Goal: Contribute content: Add original content to the website for others to see

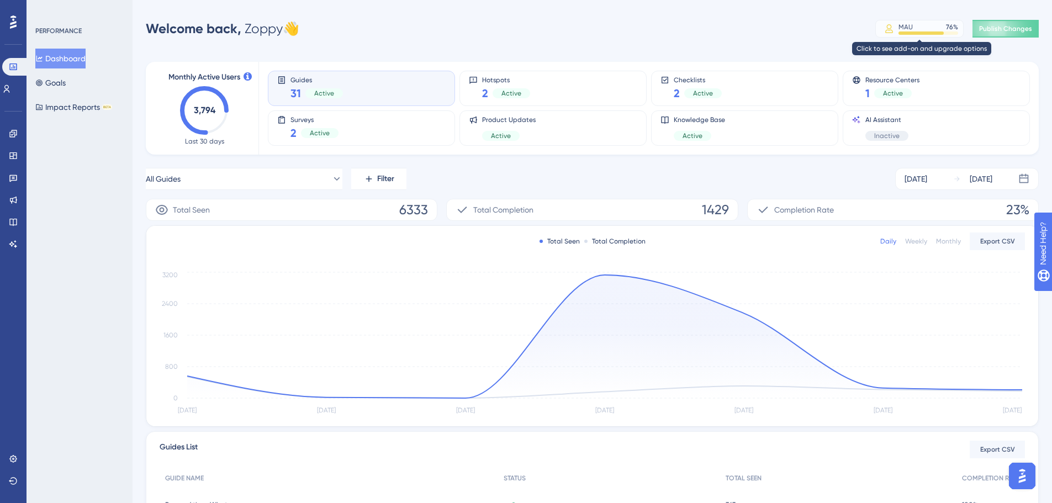
click at [914, 29] on div "MAU 76 %" at bounding box center [929, 27] width 60 height 9
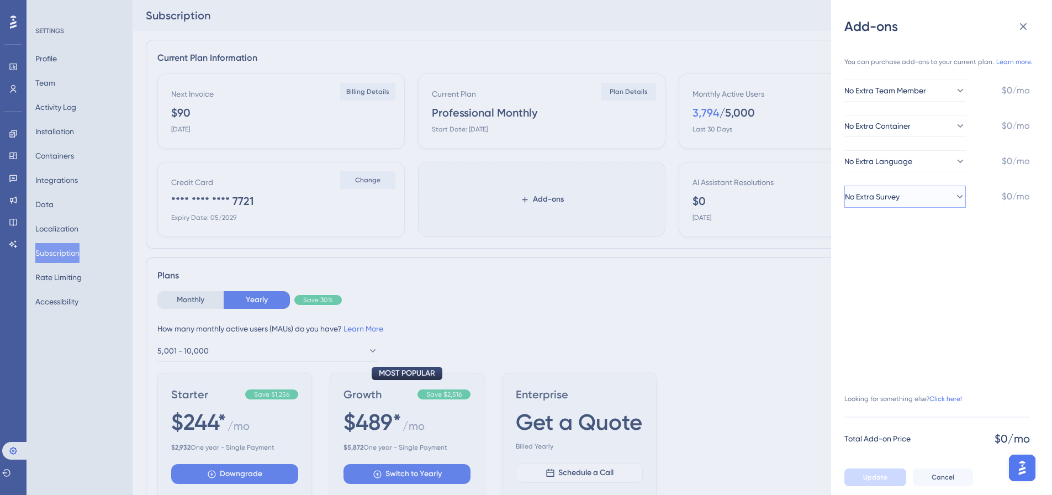
click at [936, 203] on button "No Extra Survey" at bounding box center [904, 197] width 121 height 22
click at [920, 260] on div "+1 Survey +1 Survey" at bounding box center [904, 252] width 89 height 22
click at [943, 403] on link "Click here!" at bounding box center [945, 398] width 33 height 9
click at [1029, 34] on button at bounding box center [1023, 26] width 22 height 22
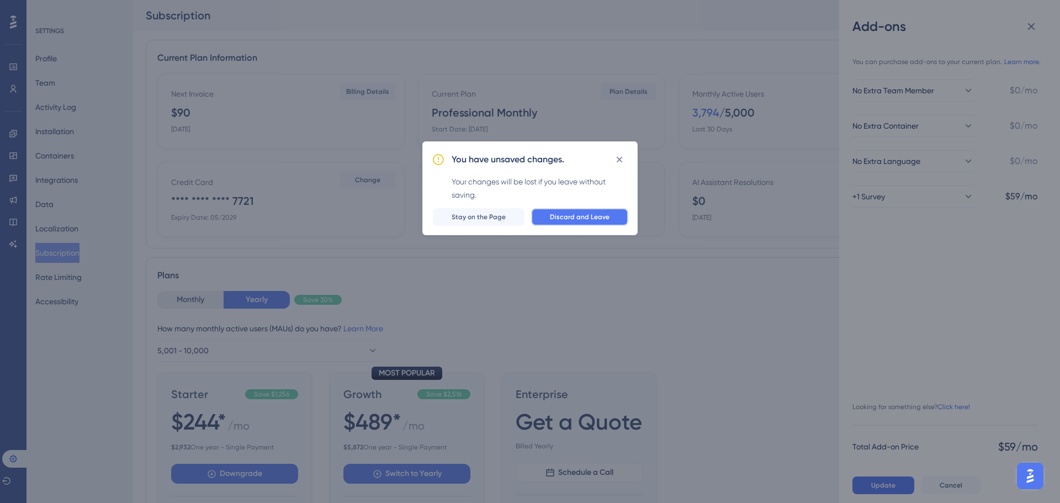
click at [563, 211] on button "Discard and Leave" at bounding box center [579, 217] width 97 height 18
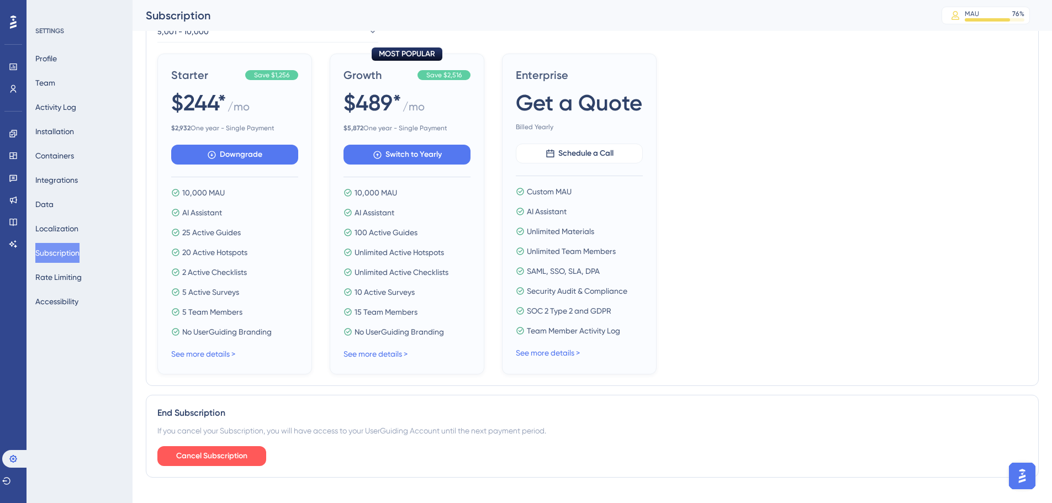
scroll to position [347, 0]
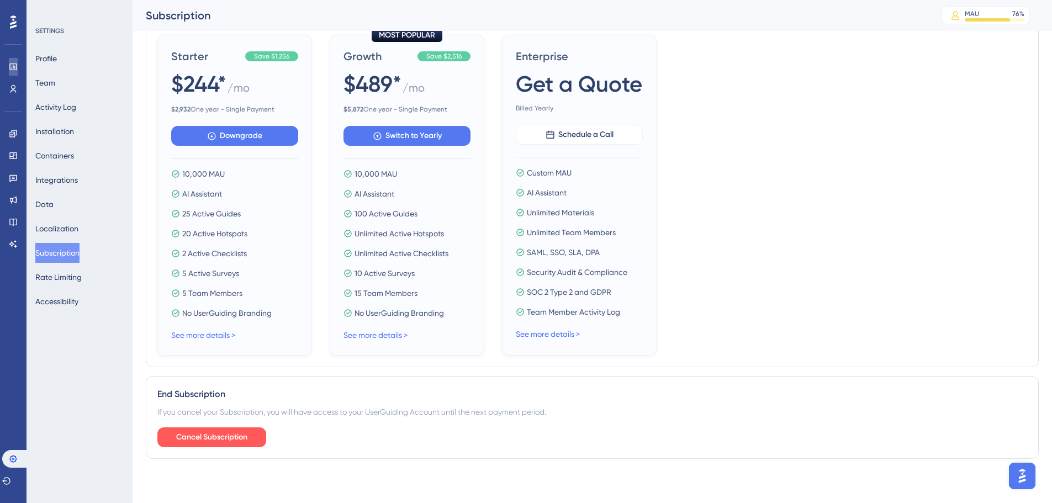
click at [9, 64] on link at bounding box center [13, 67] width 9 height 18
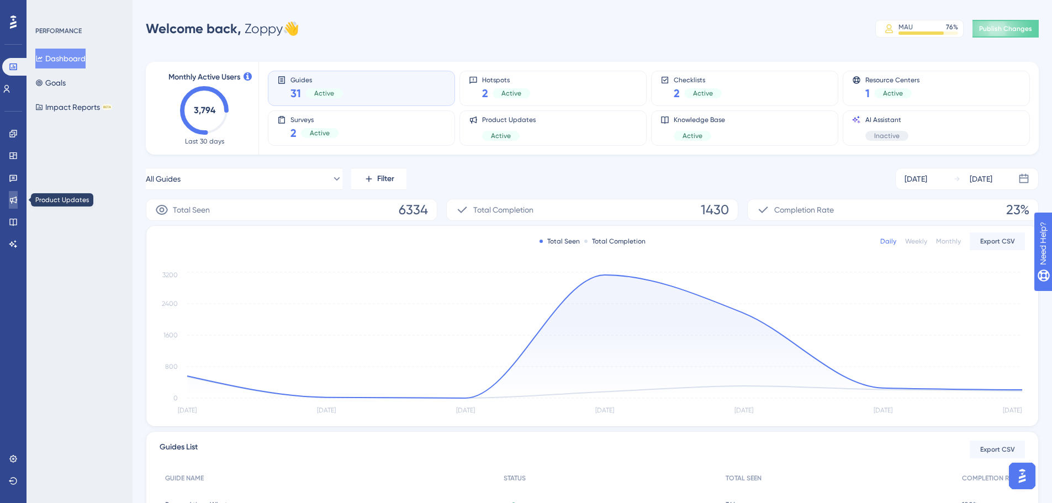
click at [15, 196] on icon at bounding box center [13, 200] width 9 height 9
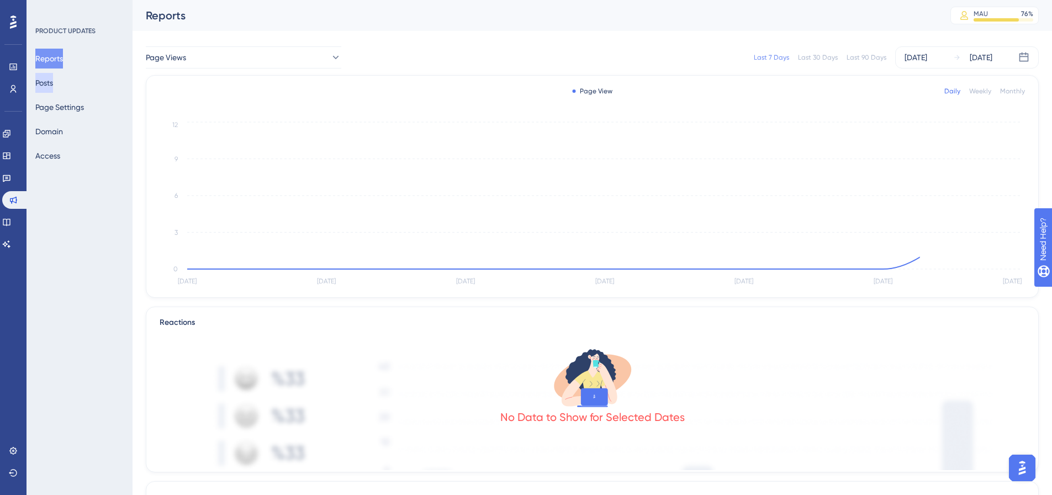
click at [46, 88] on button "Posts" at bounding box center [44, 83] width 18 height 20
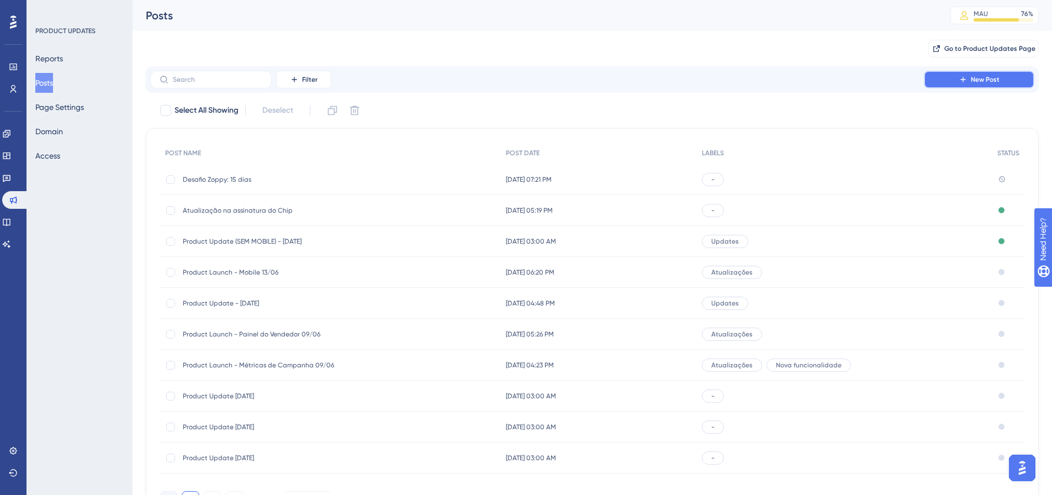
drag, startPoint x: 960, startPoint y: 81, endPoint x: 930, endPoint y: 89, distance: 30.8
click at [957, 81] on button "New Post" at bounding box center [979, 80] width 110 height 18
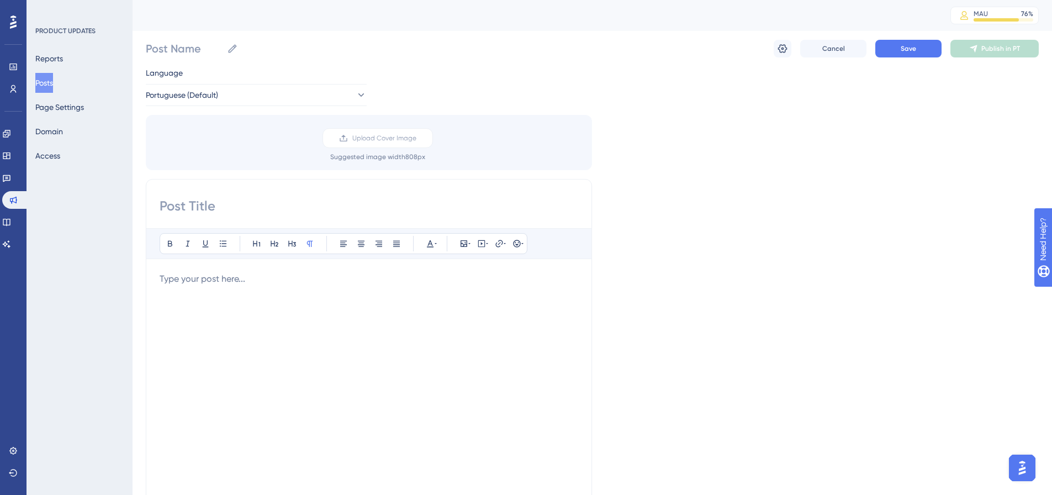
click at [319, 202] on input at bounding box center [369, 206] width 419 height 18
click at [360, 200] on input at bounding box center [369, 206] width 419 height 18
click at [189, 203] on input at bounding box center [369, 206] width 419 height 18
type input "Chegaram os Agentes de IA da Zoppy"
click at [199, 295] on div at bounding box center [369, 393] width 419 height 243
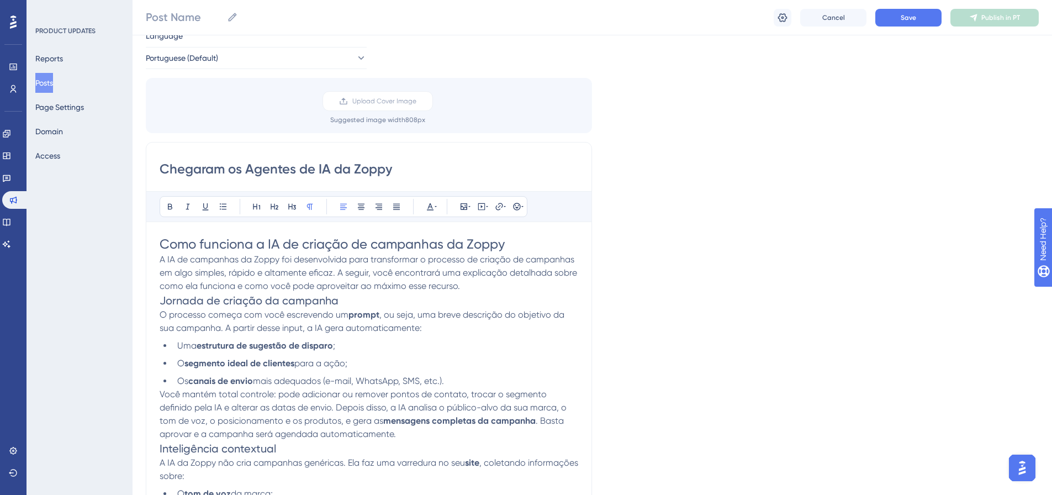
scroll to position [68, 0]
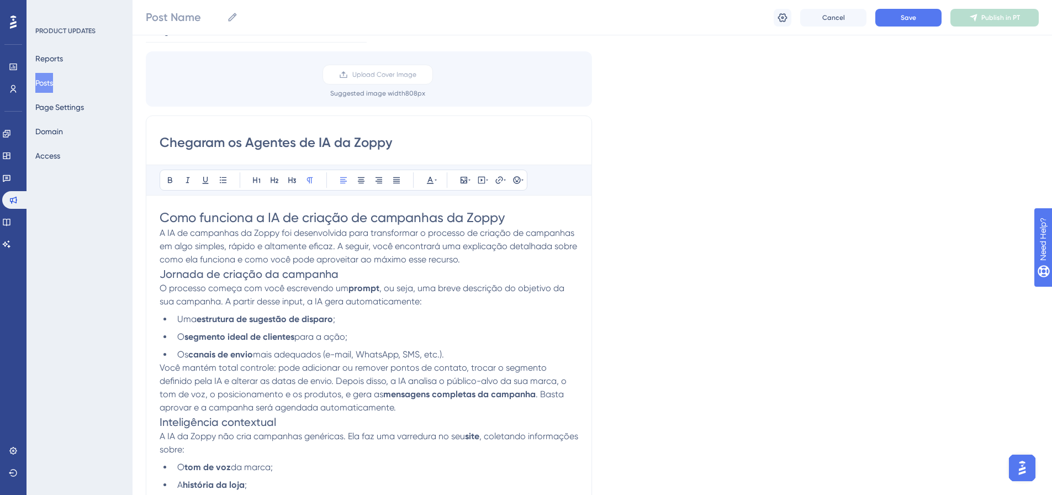
click at [533, 259] on p "A IA de campanhas da Zoppy foi desenvolvida para transformar o processo de cria…" at bounding box center [369, 246] width 419 height 40
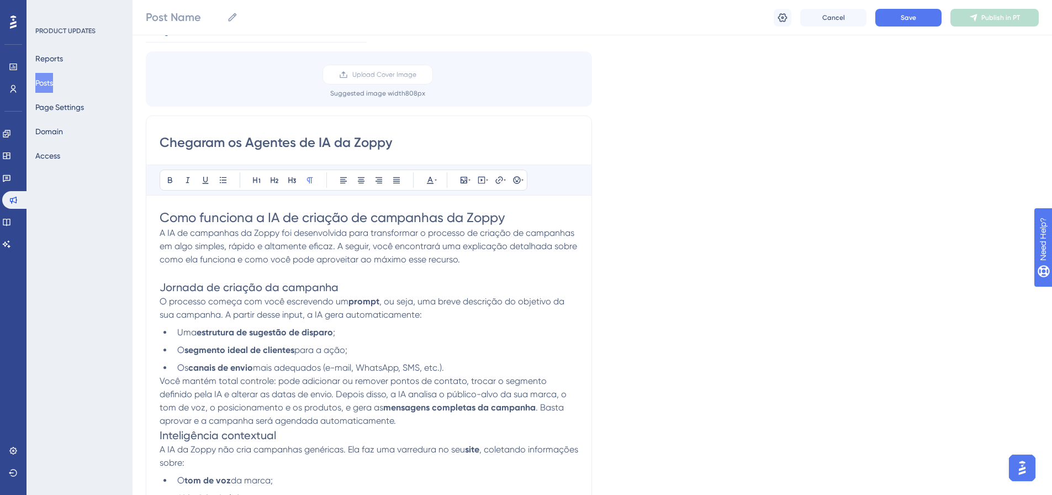
click at [387, 415] on p "Você mantém total controle: pode adicionar ou remover pontos de contato, trocar…" at bounding box center [369, 400] width 419 height 53
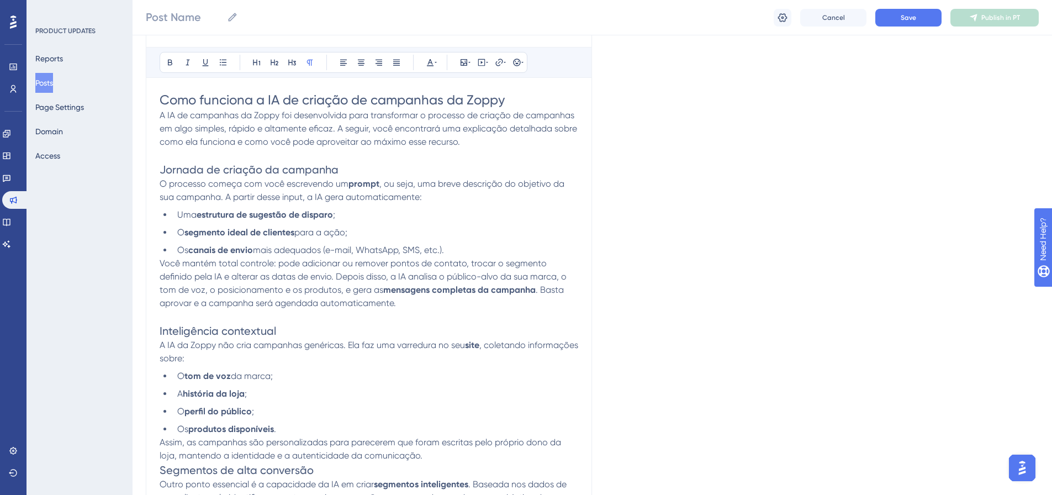
scroll to position [234, 0]
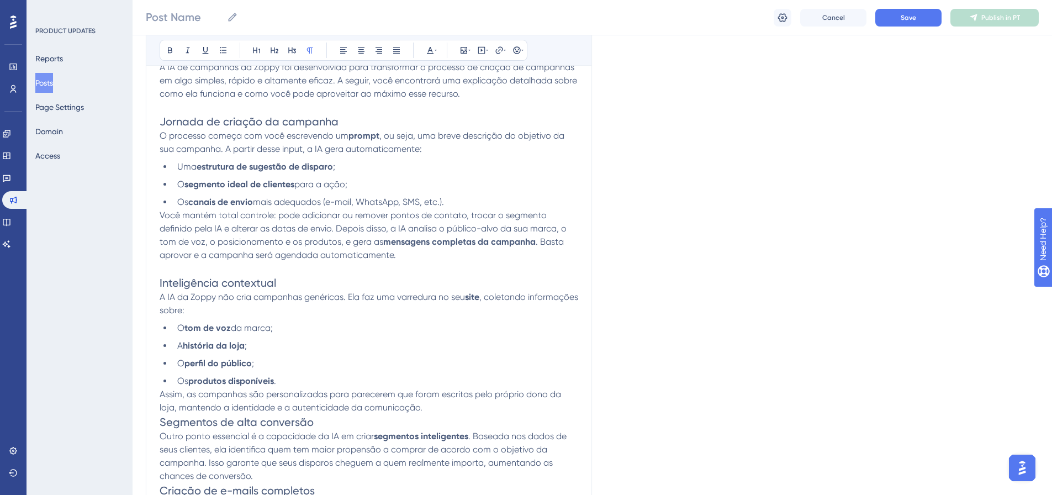
click at [468, 411] on p "Assim, as campanhas são personalizadas para parecerem que foram escritas pelo p…" at bounding box center [369, 401] width 419 height 27
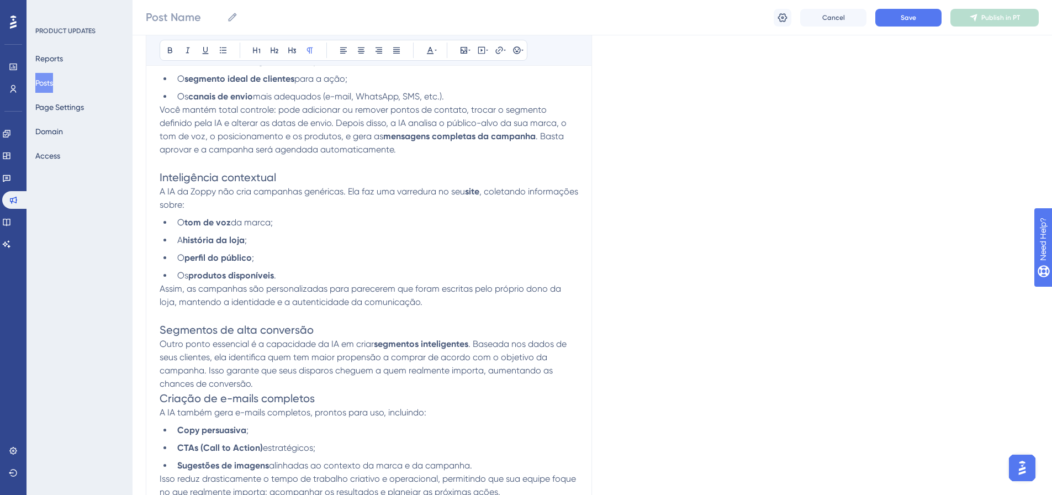
scroll to position [344, 0]
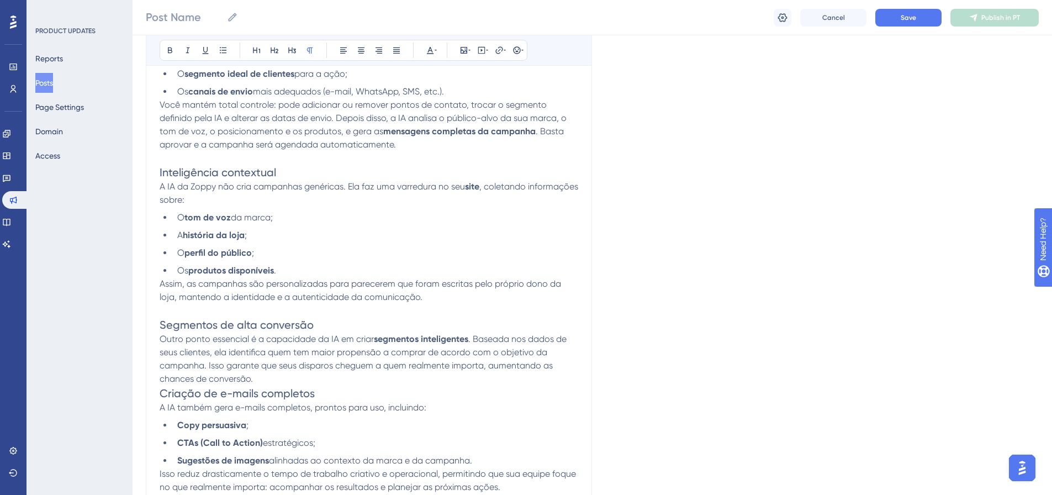
click at [412, 371] on p "Outro ponto essencial é a capacidade da IA em criar segmentos inteligentes . Ba…" at bounding box center [369, 358] width 419 height 53
click at [266, 383] on p "Outro ponto essencial é a capacidade da IA em criar segmentos inteligentes . Ba…" at bounding box center [369, 358] width 419 height 53
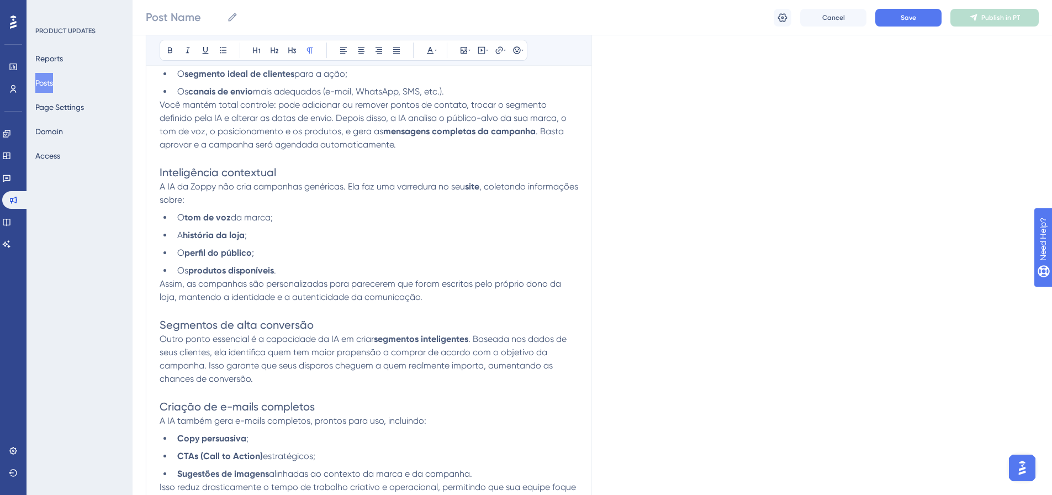
scroll to position [510, 0]
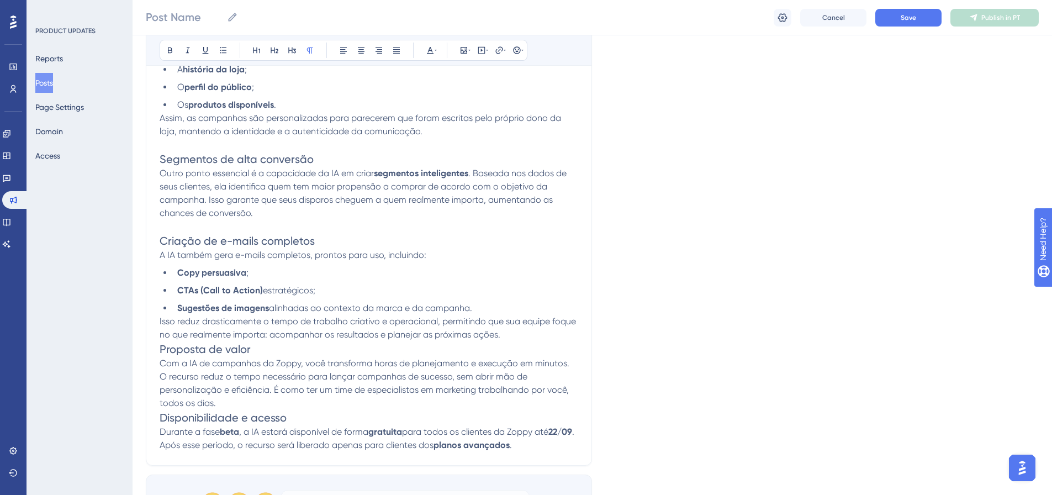
click at [518, 335] on p "Isso reduz drasticamente o tempo de trabalho criativo e operacional, permitindo…" at bounding box center [369, 328] width 419 height 27
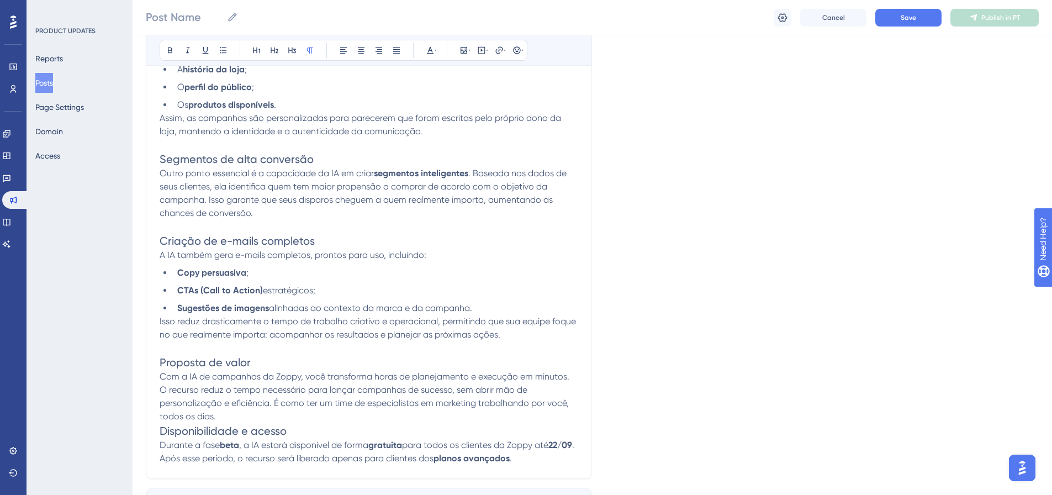
click at [197, 359] on span "Proposta de valor" at bounding box center [205, 362] width 91 height 13
click at [199, 359] on span "Proposta de valor" at bounding box center [205, 362] width 91 height 13
click at [207, 356] on span "Proposta de valor" at bounding box center [205, 362] width 91 height 13
click at [208, 356] on span "Proposta de valor" at bounding box center [205, 362] width 91 height 13
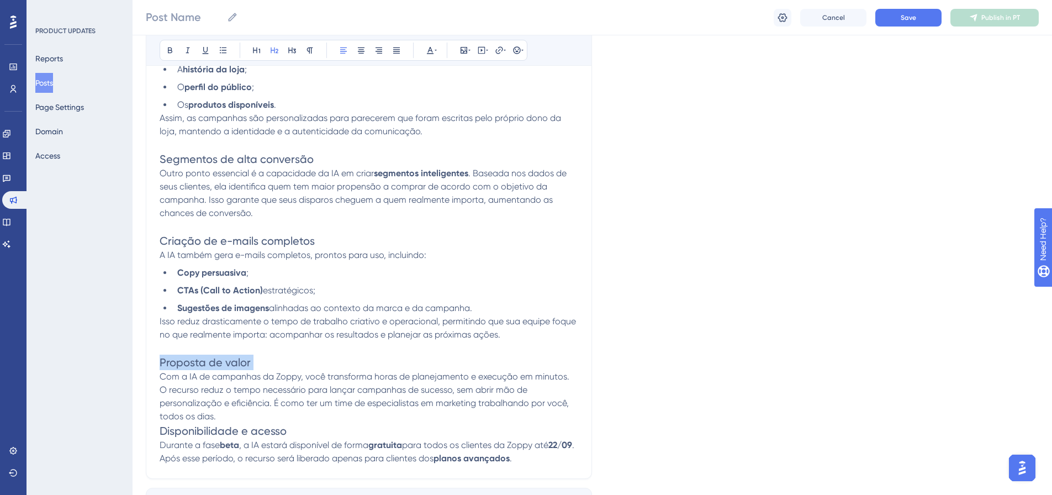
click at [208, 357] on span "Proposta de valor" at bounding box center [205, 362] width 91 height 13
click at [262, 351] on p at bounding box center [369, 347] width 419 height 13
drag, startPoint x: 248, startPoint y: 364, endPoint x: 149, endPoint y: 366, distance: 98.9
click at [149, 366] on div "Chegaram os Agentes de IA da Zoppy Bold Italic Underline Bullet Point Heading 1…" at bounding box center [369, 76] width 446 height 805
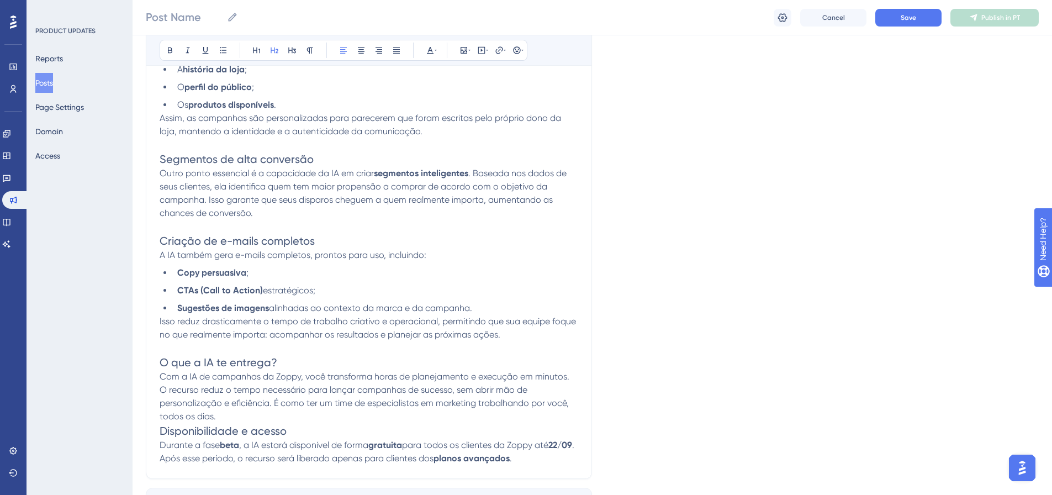
click at [225, 416] on p "Com a IA de campanhas da Zoppy, você transforma horas de planejamento e execuçã…" at bounding box center [369, 396] width 419 height 53
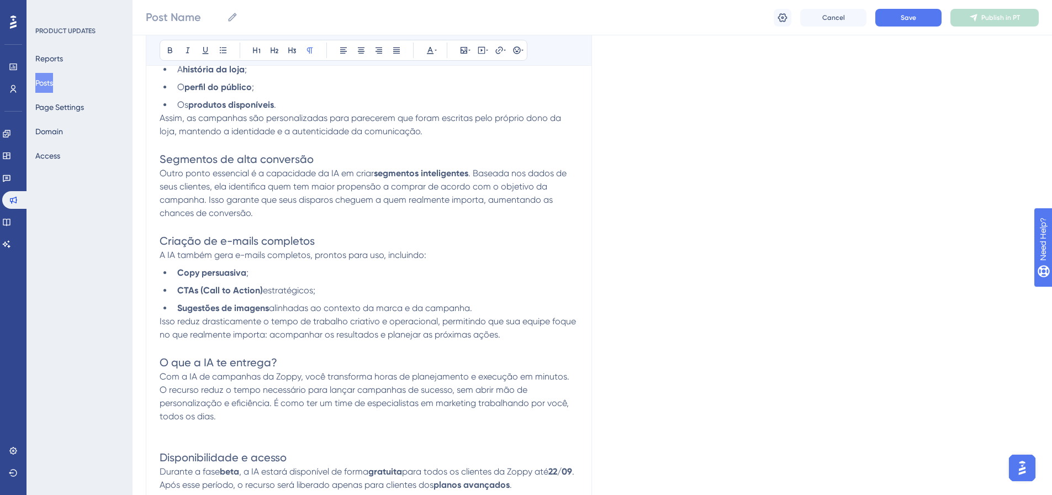
click at [532, 335] on p "Isso reduz drasticamente o tempo de trabalho criativo e operacional, permitindo…" at bounding box center [369, 328] width 419 height 27
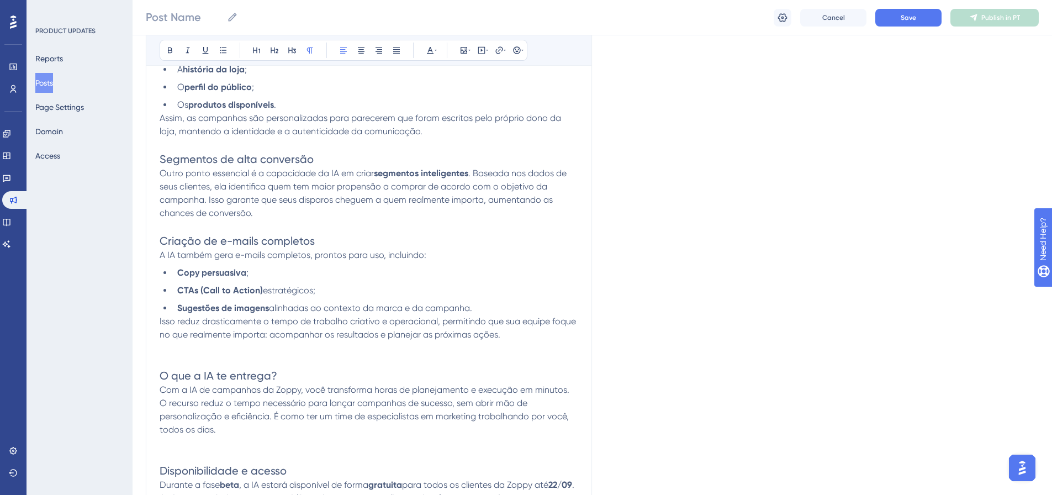
click at [323, 217] on p "Outro ponto essencial é a capacidade da IA em criar segmentos inteligentes . Ba…" at bounding box center [369, 193] width 419 height 53
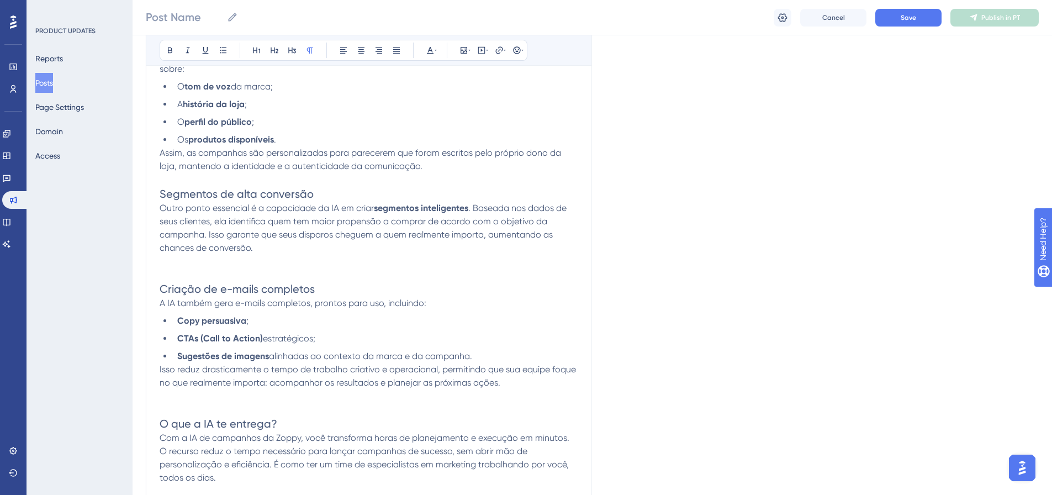
scroll to position [399, 0]
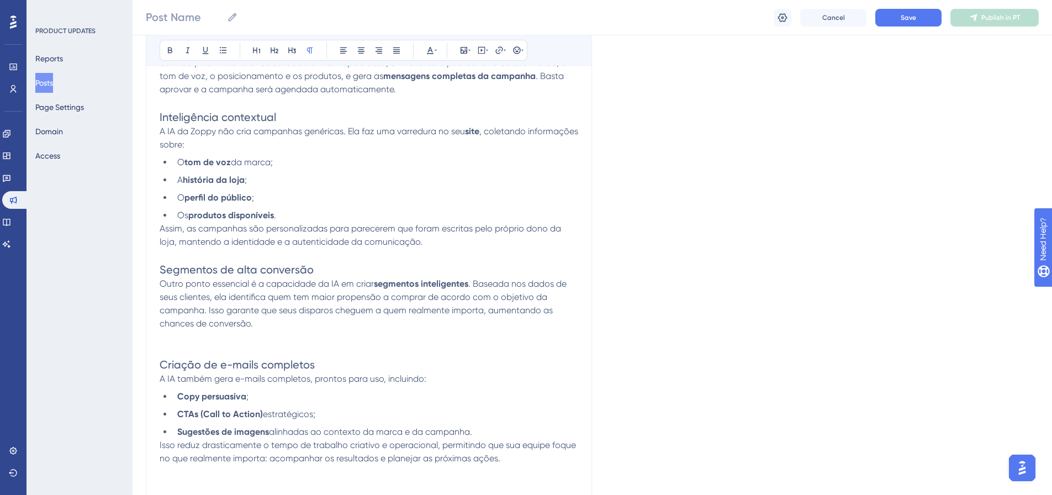
click at [457, 247] on p "Assim, as campanhas são personalizadas para parecerem que foram escritas pelo p…" at bounding box center [369, 235] width 419 height 27
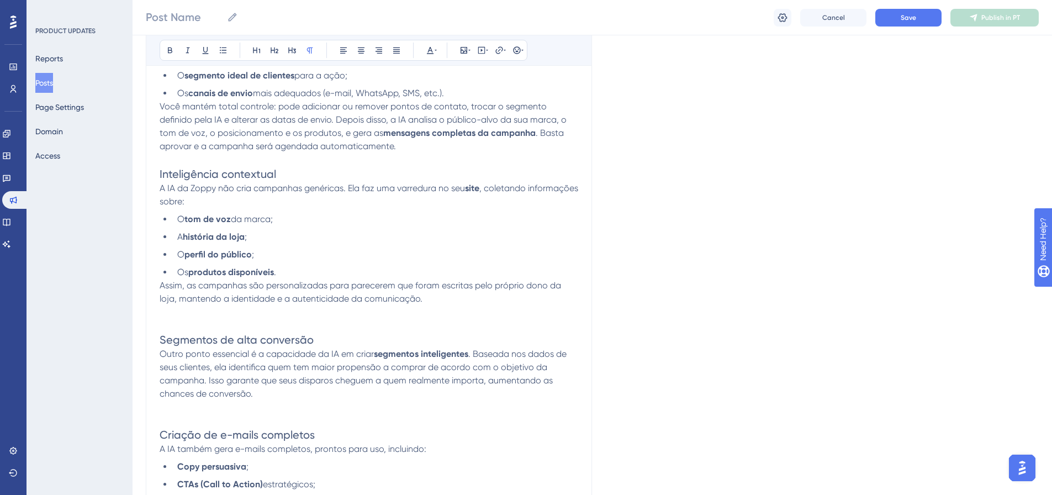
scroll to position [289, 0]
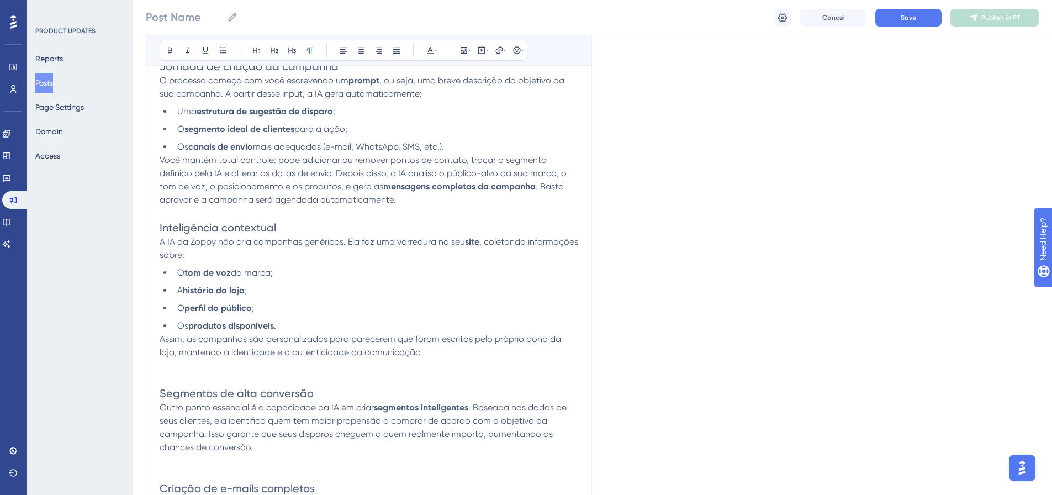
click at [389, 200] on p "Você mantém total controle: pode adicionar ou remover pontos de contato, trocar…" at bounding box center [369, 180] width 419 height 53
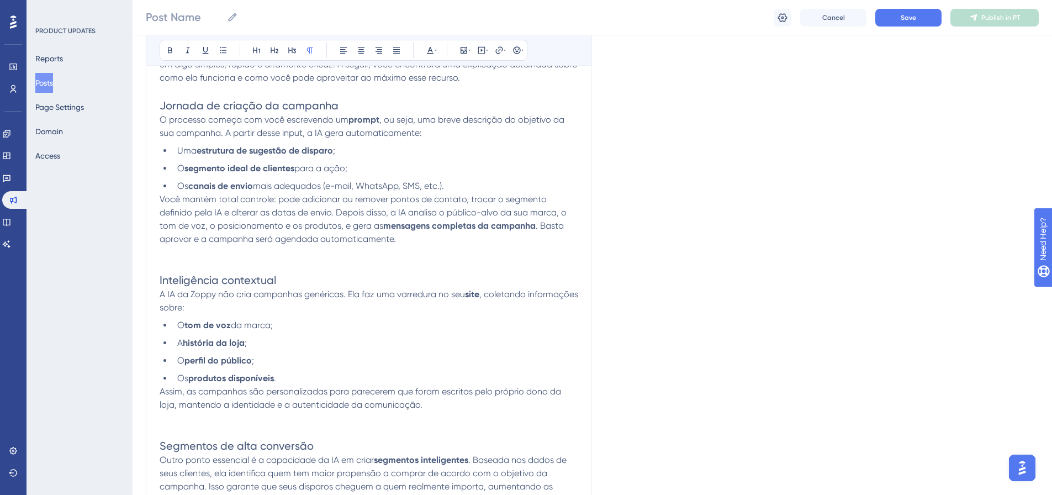
scroll to position [123, 0]
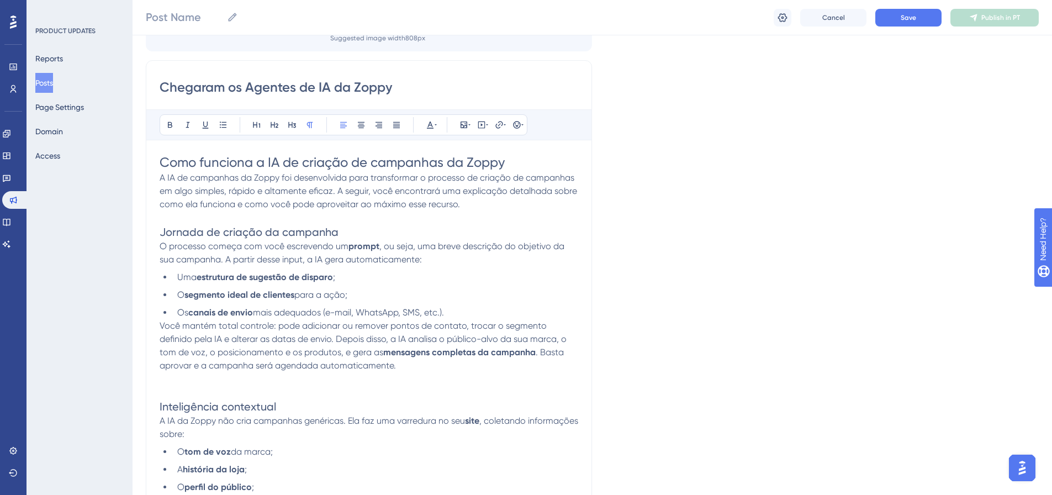
click at [530, 208] on p "A IA de campanhas da Zoppy foi desenvolvida para transformar o processo de cria…" at bounding box center [369, 191] width 419 height 40
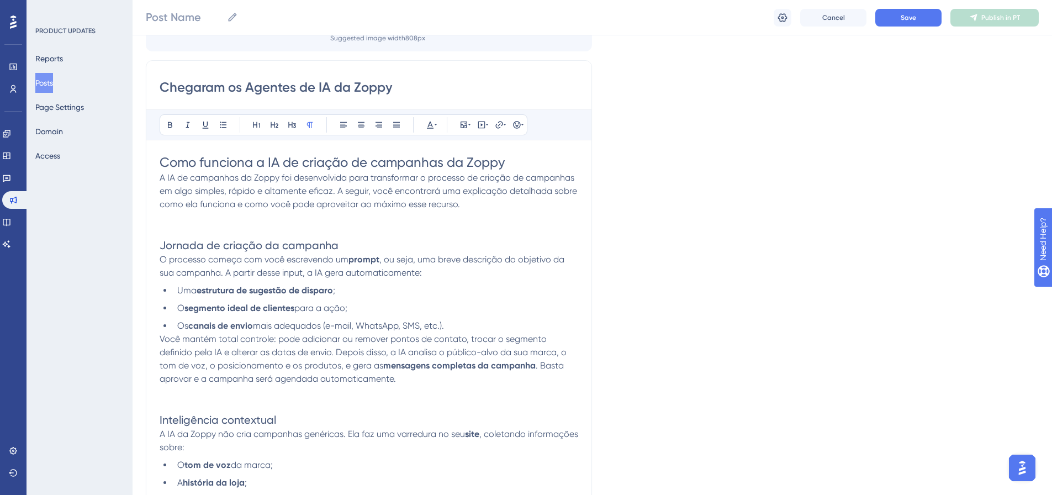
click at [540, 171] on h1 "Como funciona a IA de criação de campanhas da Zoppy" at bounding box center [369, 163] width 419 height 18
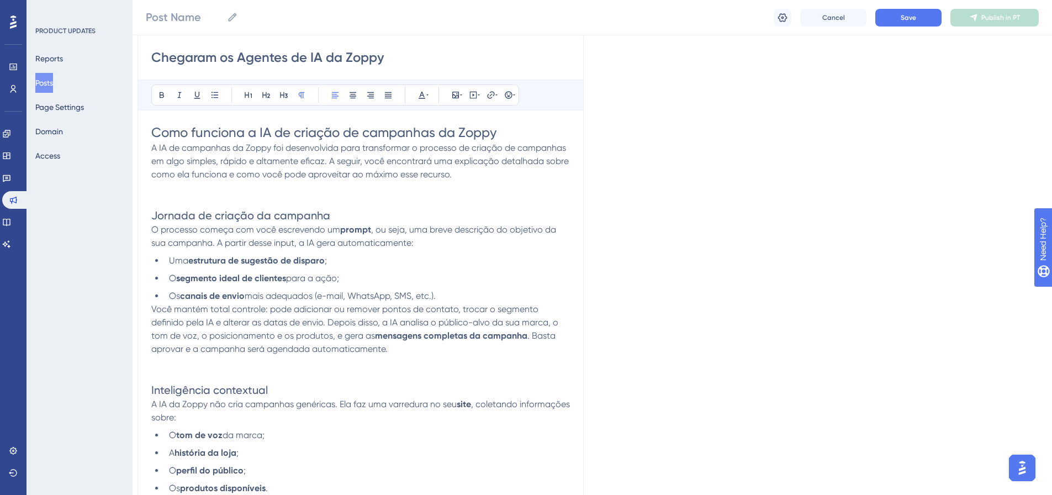
scroll to position [0, 8]
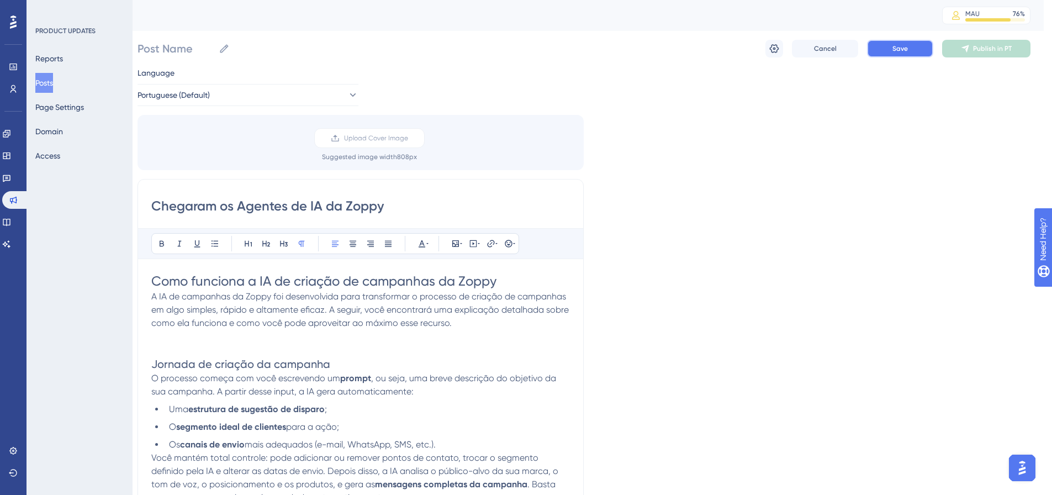
click at [904, 52] on span "Save" at bounding box center [899, 48] width 15 height 9
click at [188, 41] on input "Post Name" at bounding box center [176, 48] width 77 height 15
type input "IA de campanhas"
click at [898, 61] on div "IA de campanhas IA de campanhas Cancel Save Publish in PT" at bounding box center [584, 48] width 893 height 35
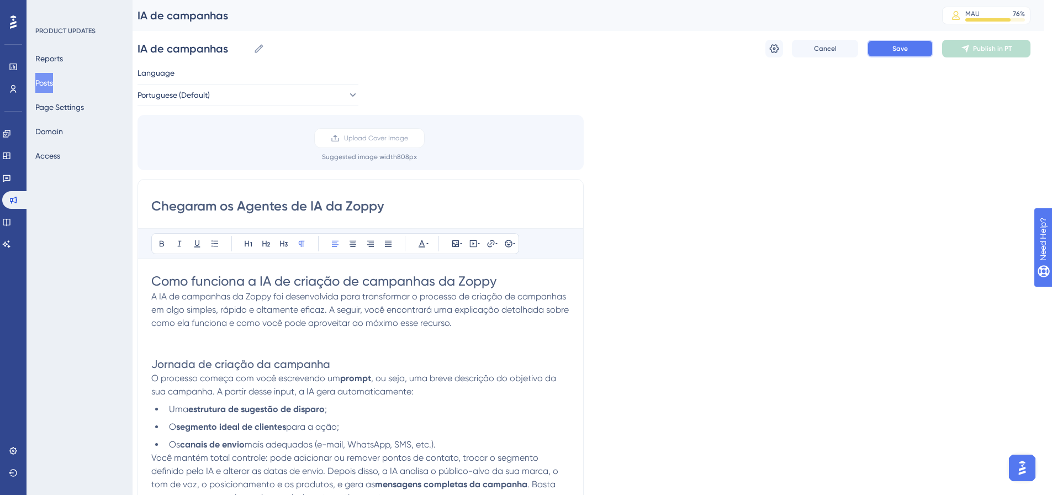
click at [896, 50] on span "Save" at bounding box center [899, 48] width 15 height 9
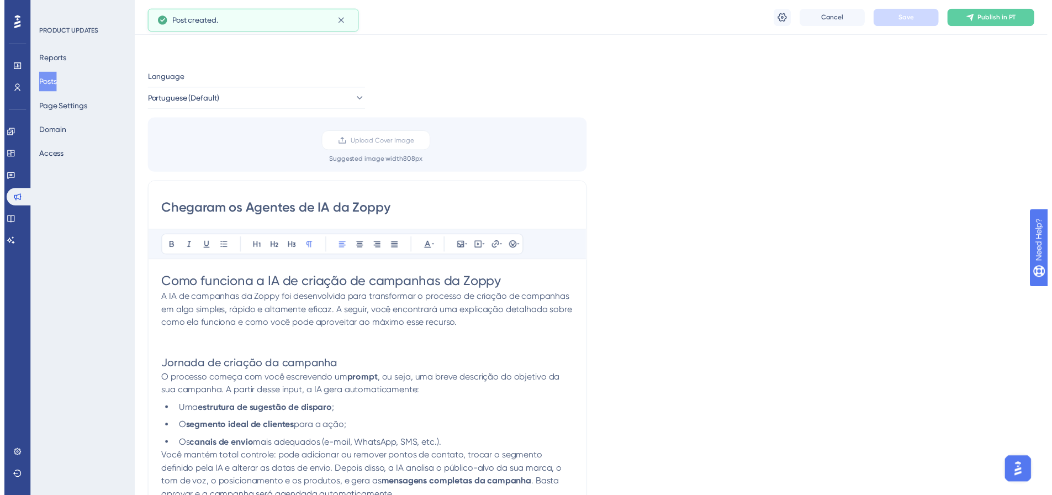
scroll to position [558, 0]
